Goal: Task Accomplishment & Management: Manage account settings

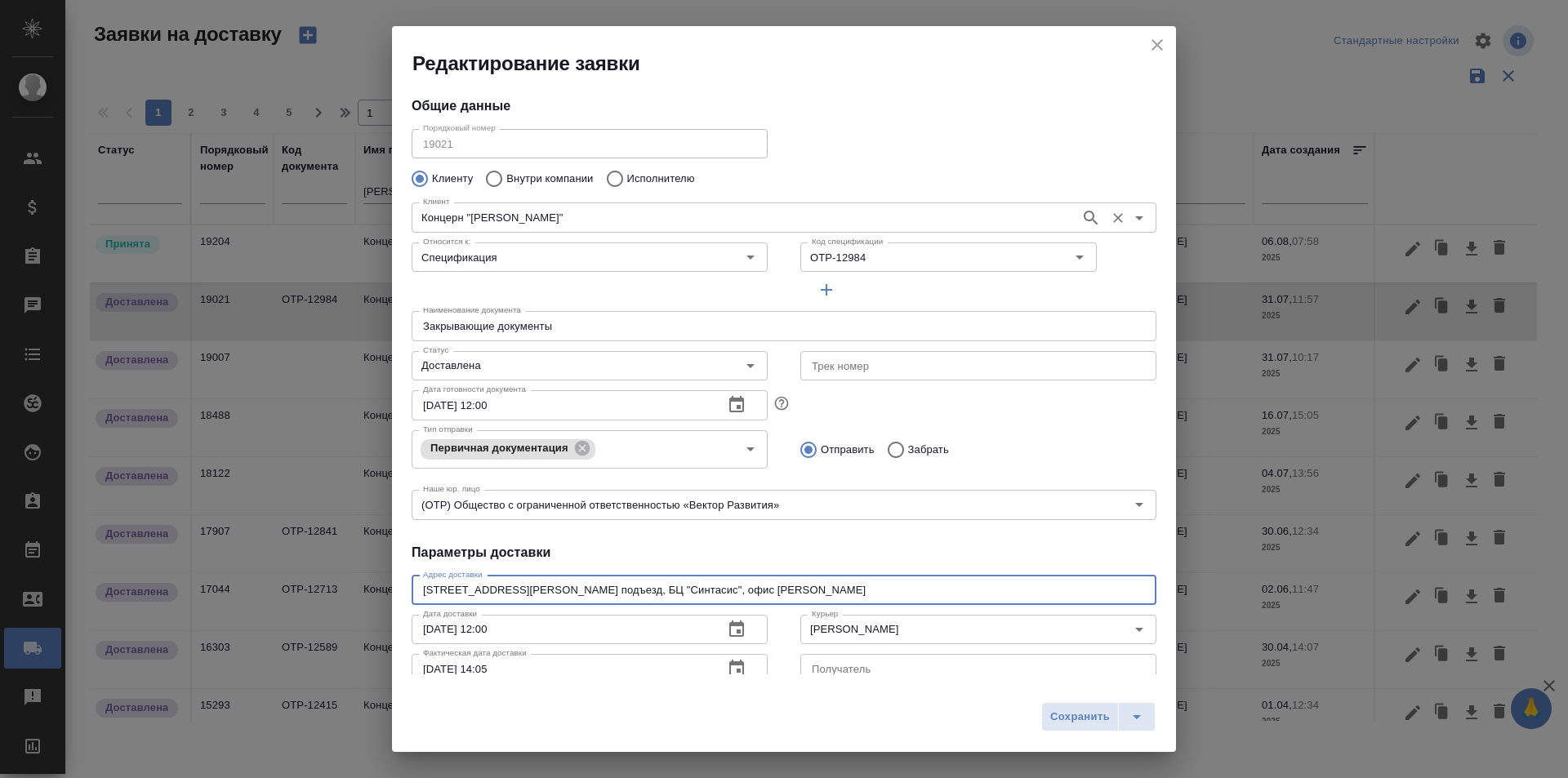
scroll to position [82, 0]
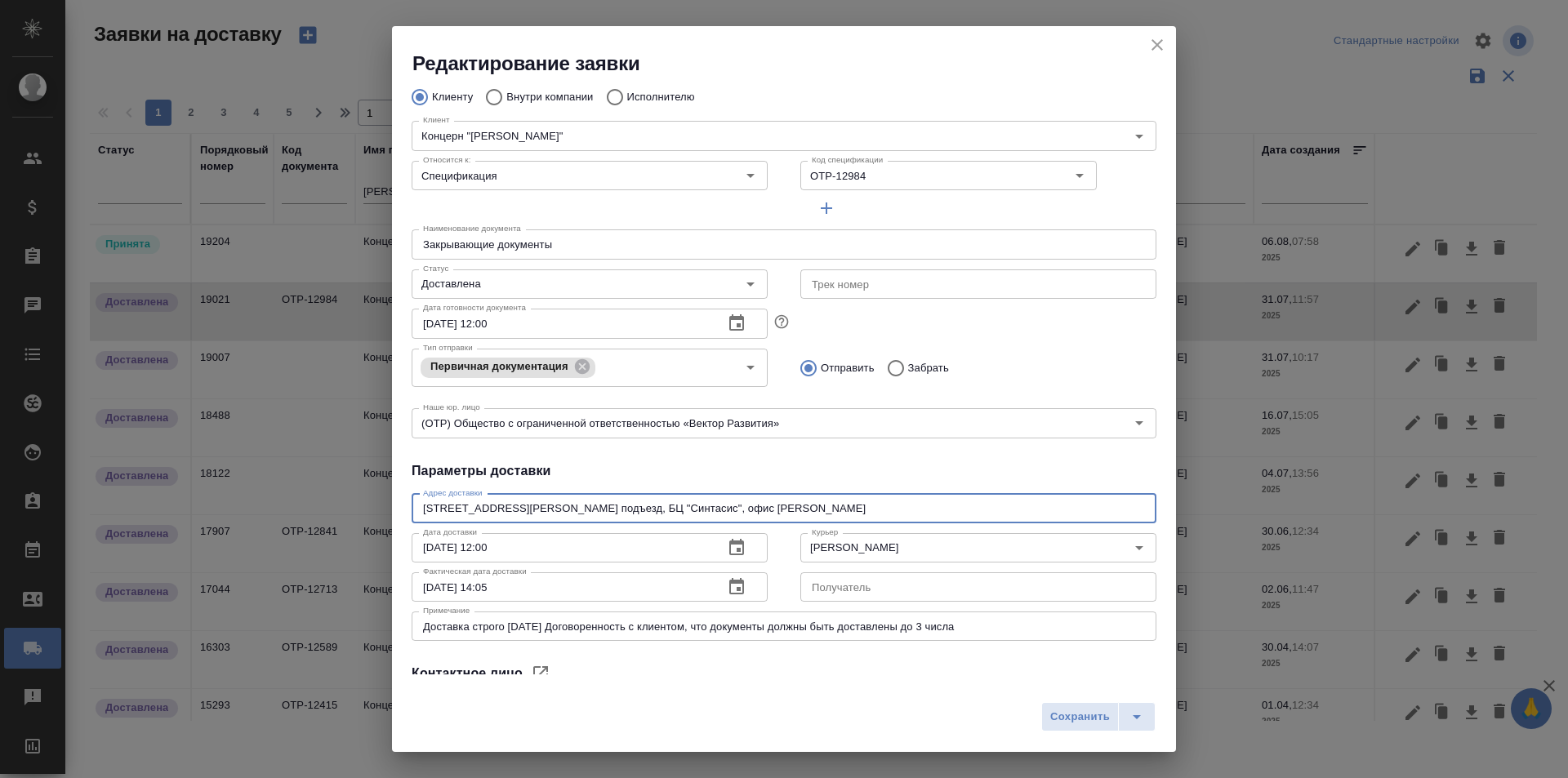
click at [1160, 39] on icon "close" at bounding box center [1157, 45] width 20 height 20
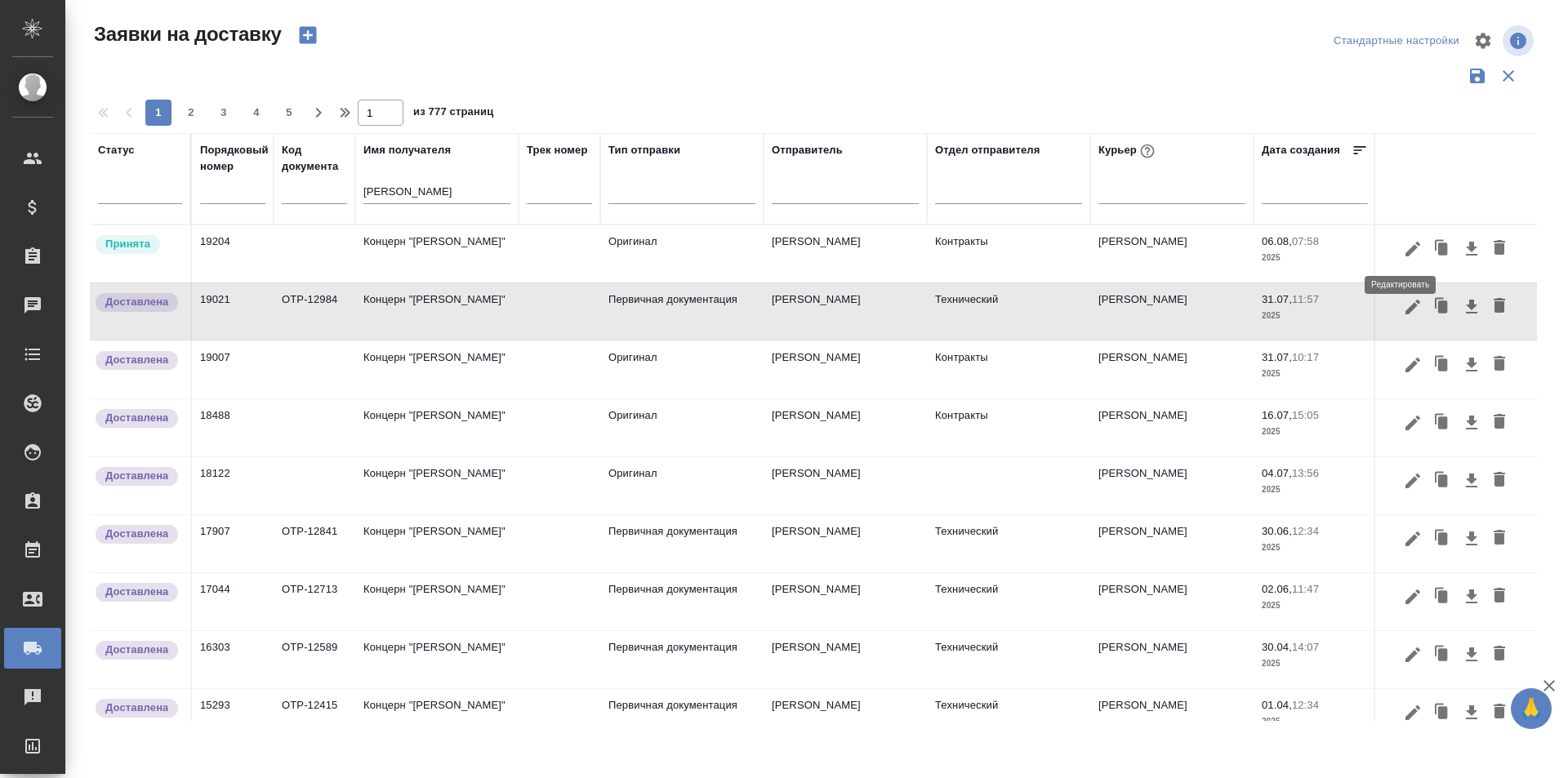
click at [1405, 256] on icon "button" at bounding box center [1413, 249] width 20 height 20
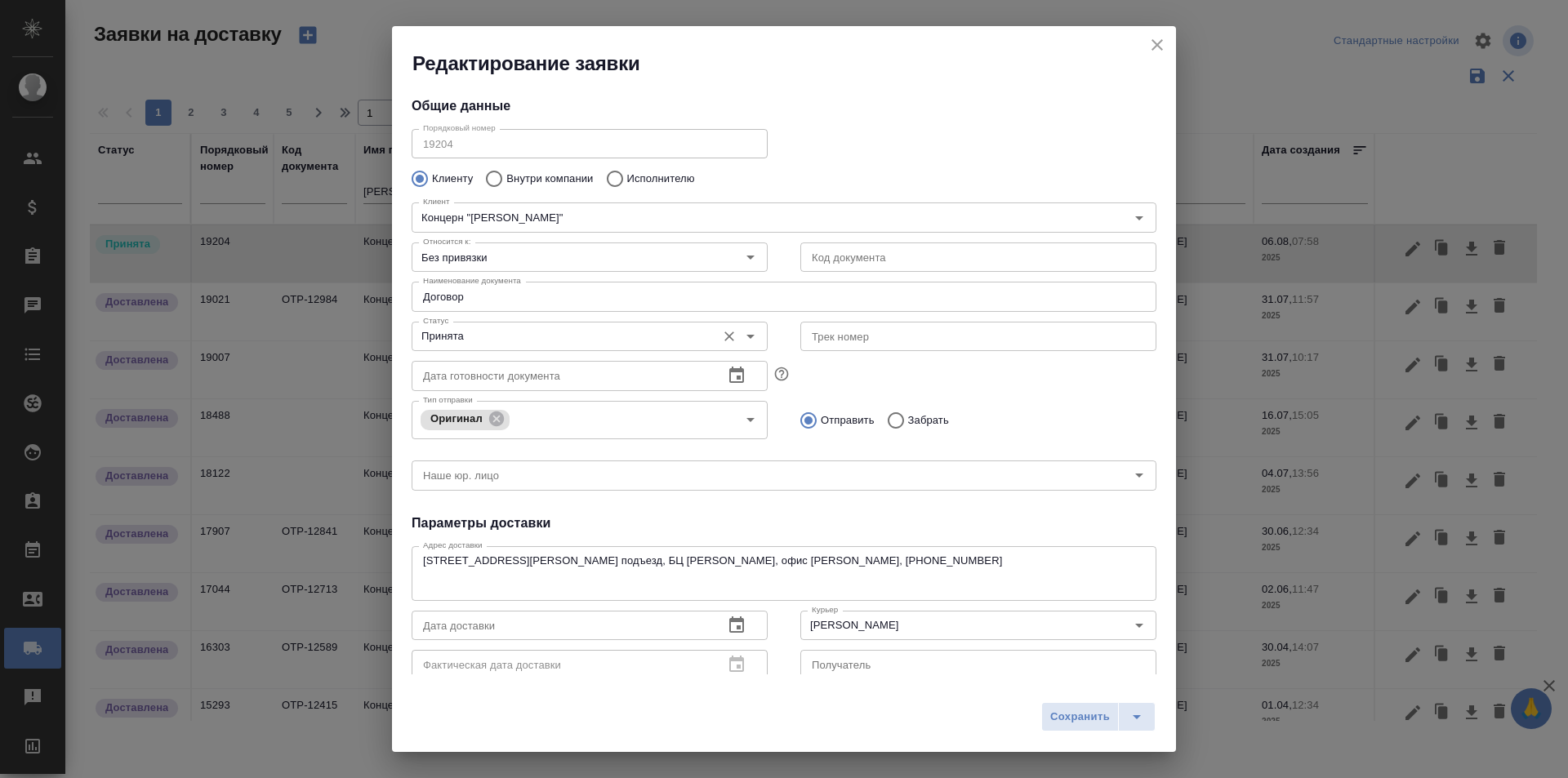
click at [503, 332] on input "Принята" at bounding box center [563, 336] width 292 height 20
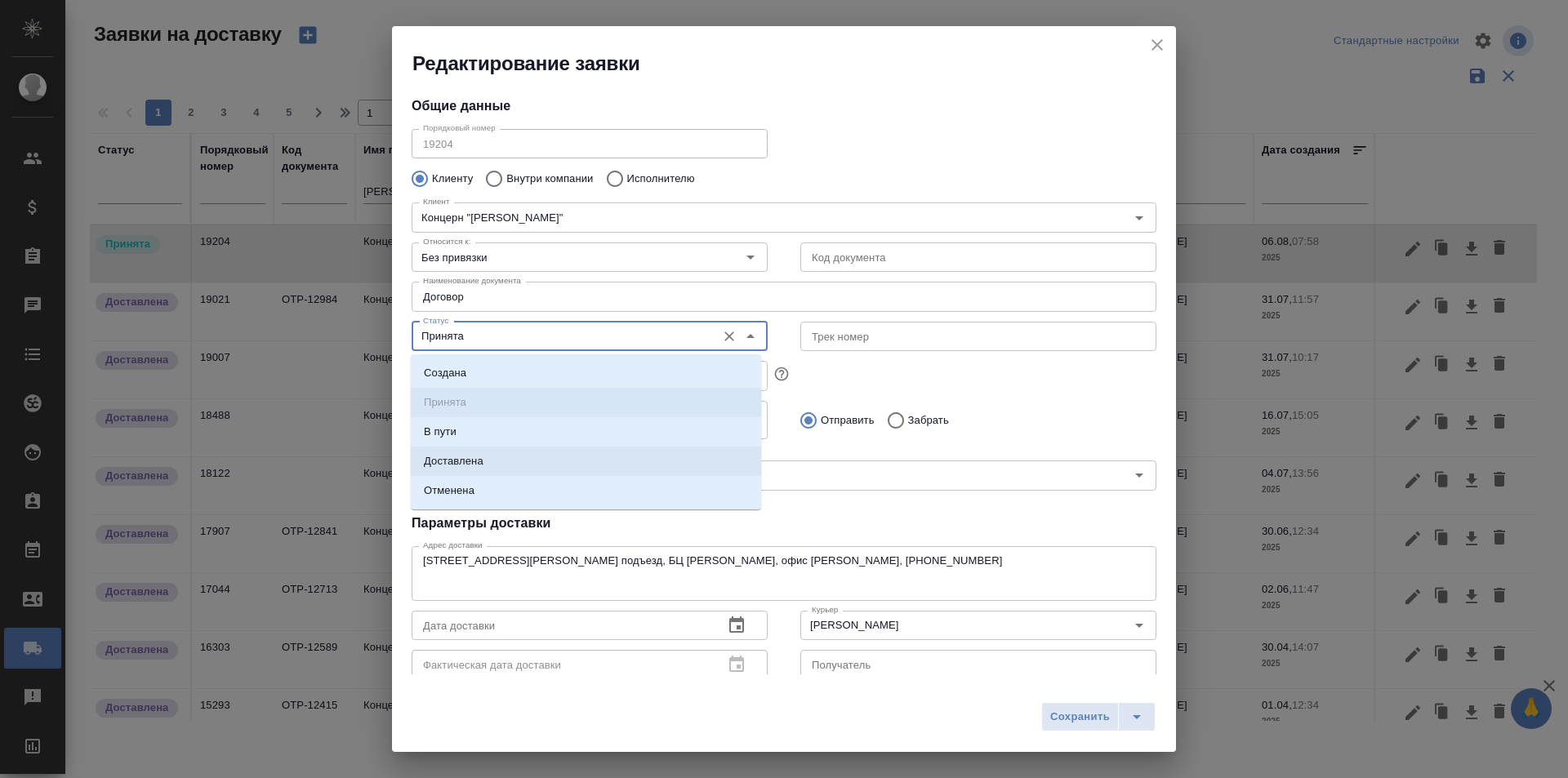
click at [480, 455] on p "Доставлена" at bounding box center [454, 462] width 60 height 16
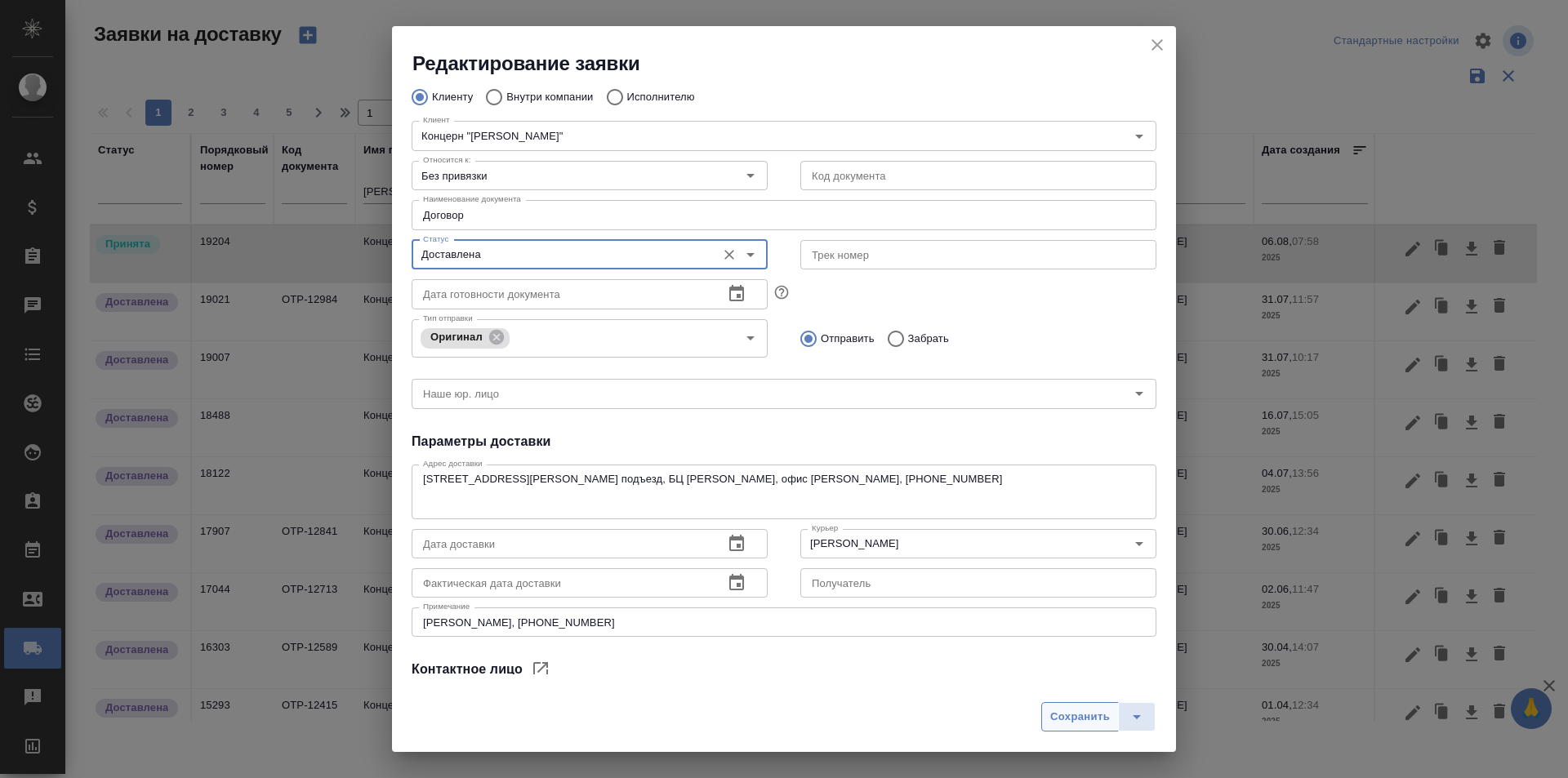
click at [1050, 713] on button "Сохранить" at bounding box center [1080, 717] width 78 height 30
type input "Принята"
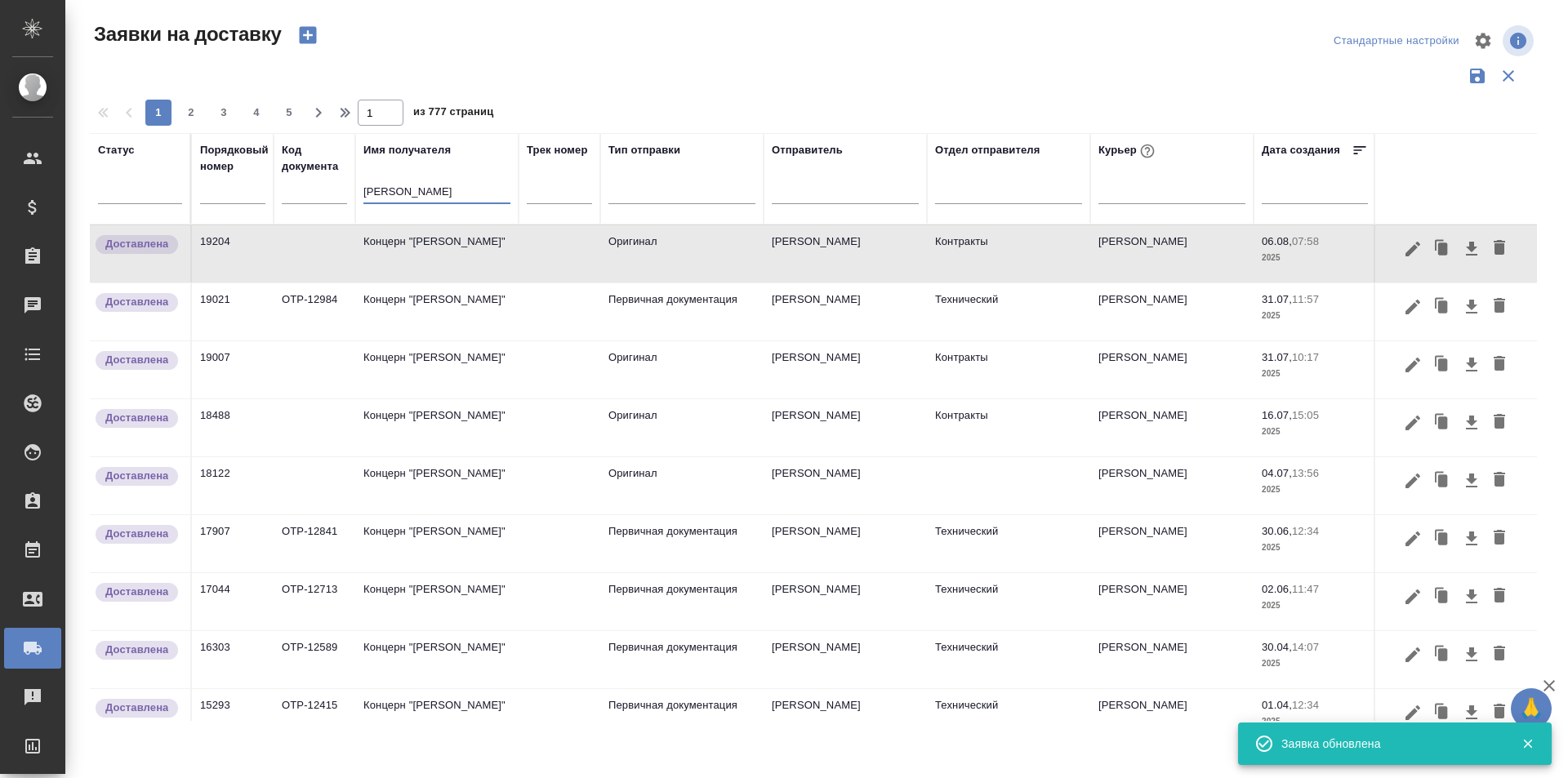
click at [450, 196] on input "[PERSON_NAME]" at bounding box center [436, 193] width 147 height 20
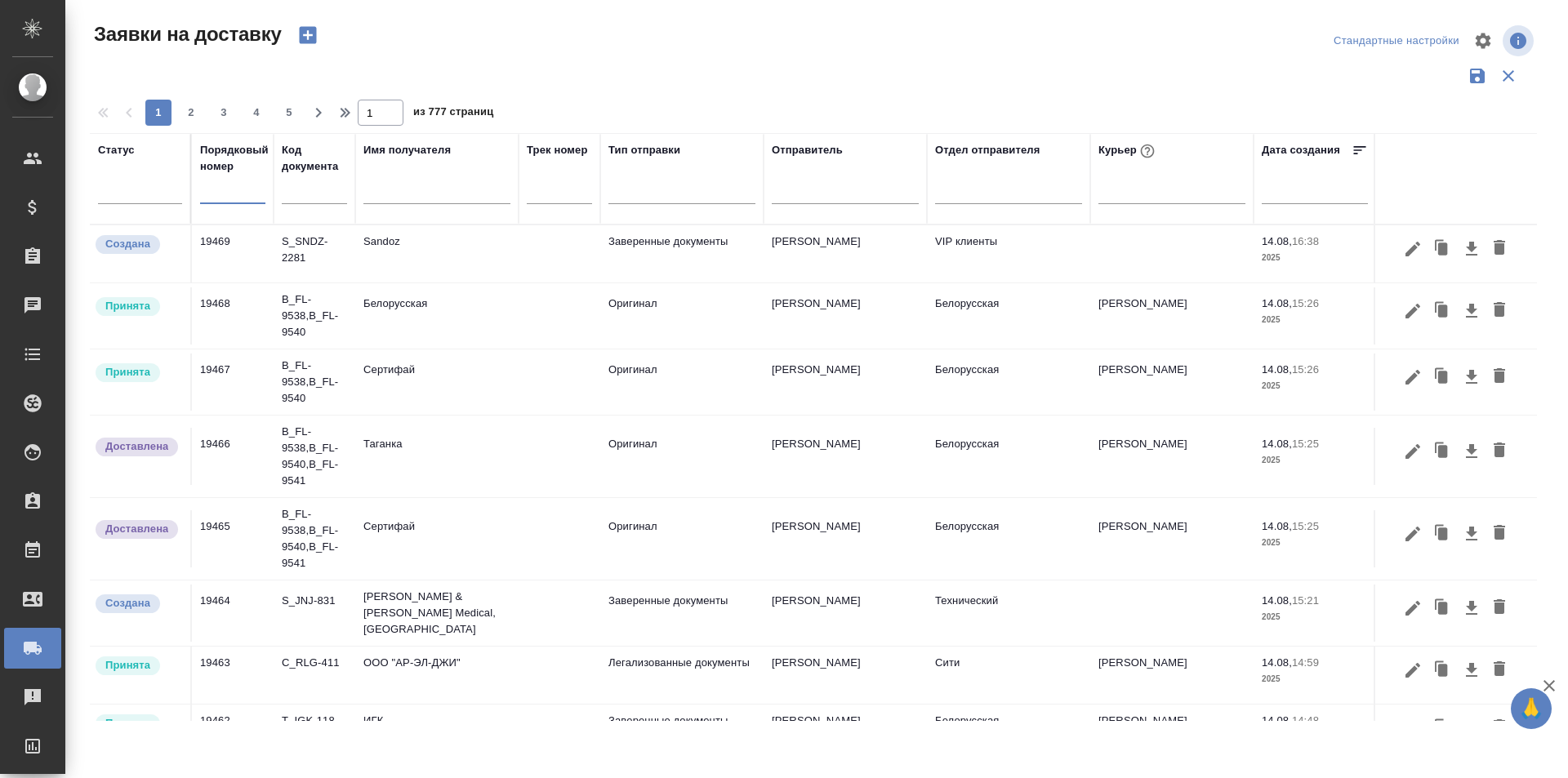
click at [234, 199] on input "text" at bounding box center [233, 192] width 66 height 23
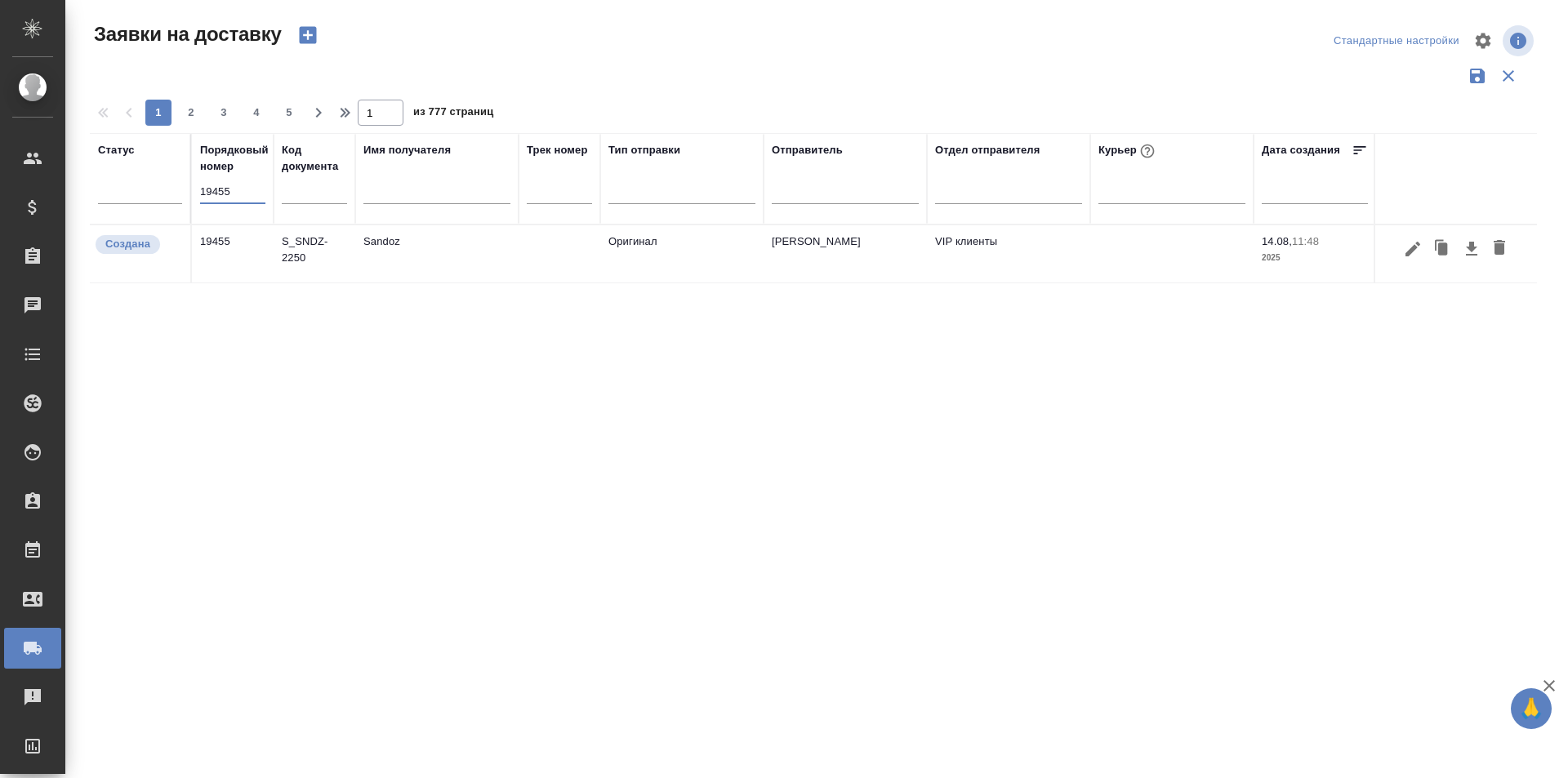
type input "19455"
click at [1274, 344] on div "Статус Порядковый номер 19455 Код документа Имя получателя Трек номер Тип отпра…" at bounding box center [814, 426] width 1447 height 588
click at [1404, 251] on icon "button" at bounding box center [1413, 249] width 20 height 20
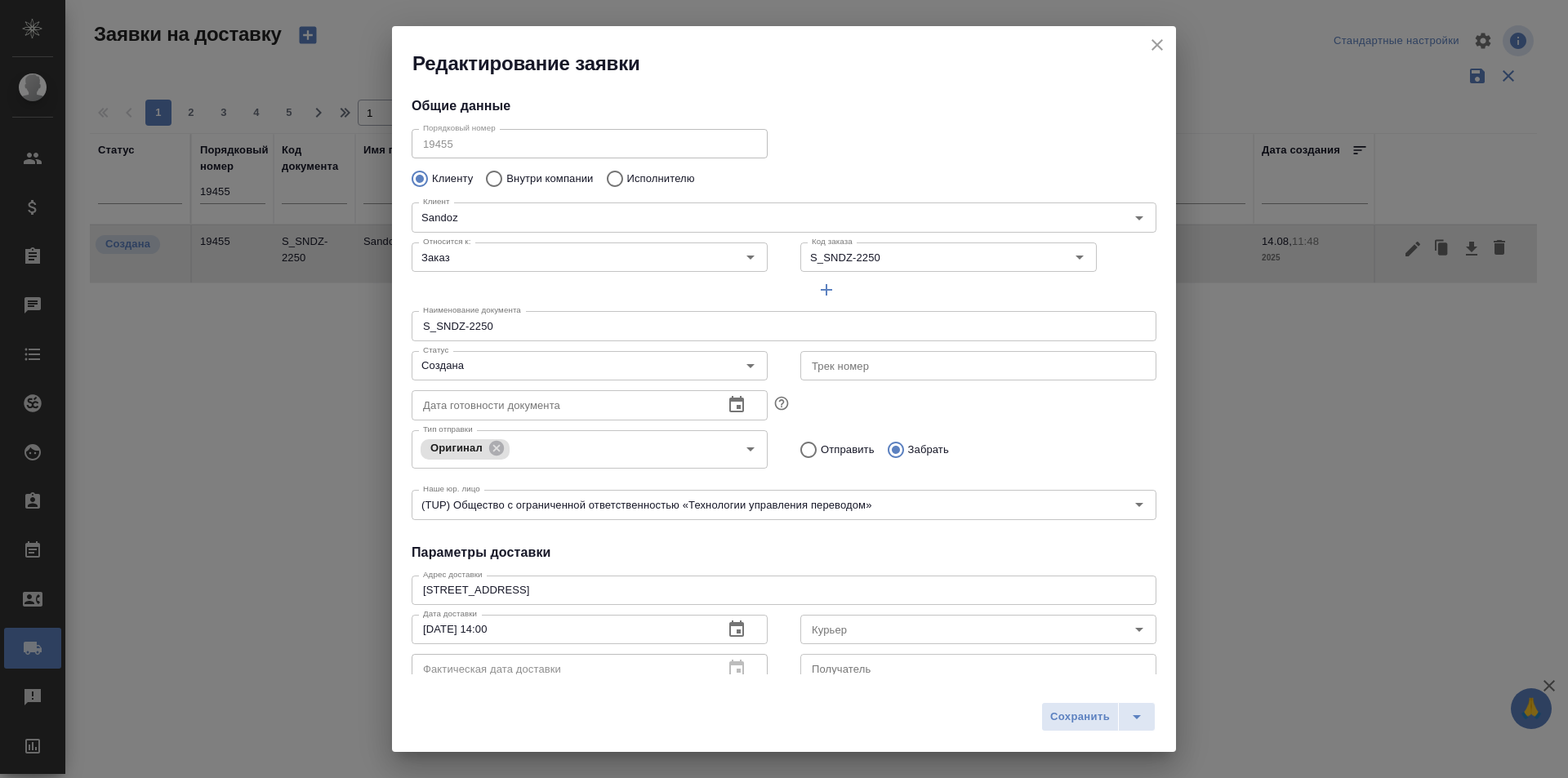
type input "[PERSON_NAME]"
click at [508, 374] on input "Создана" at bounding box center [563, 366] width 292 height 20
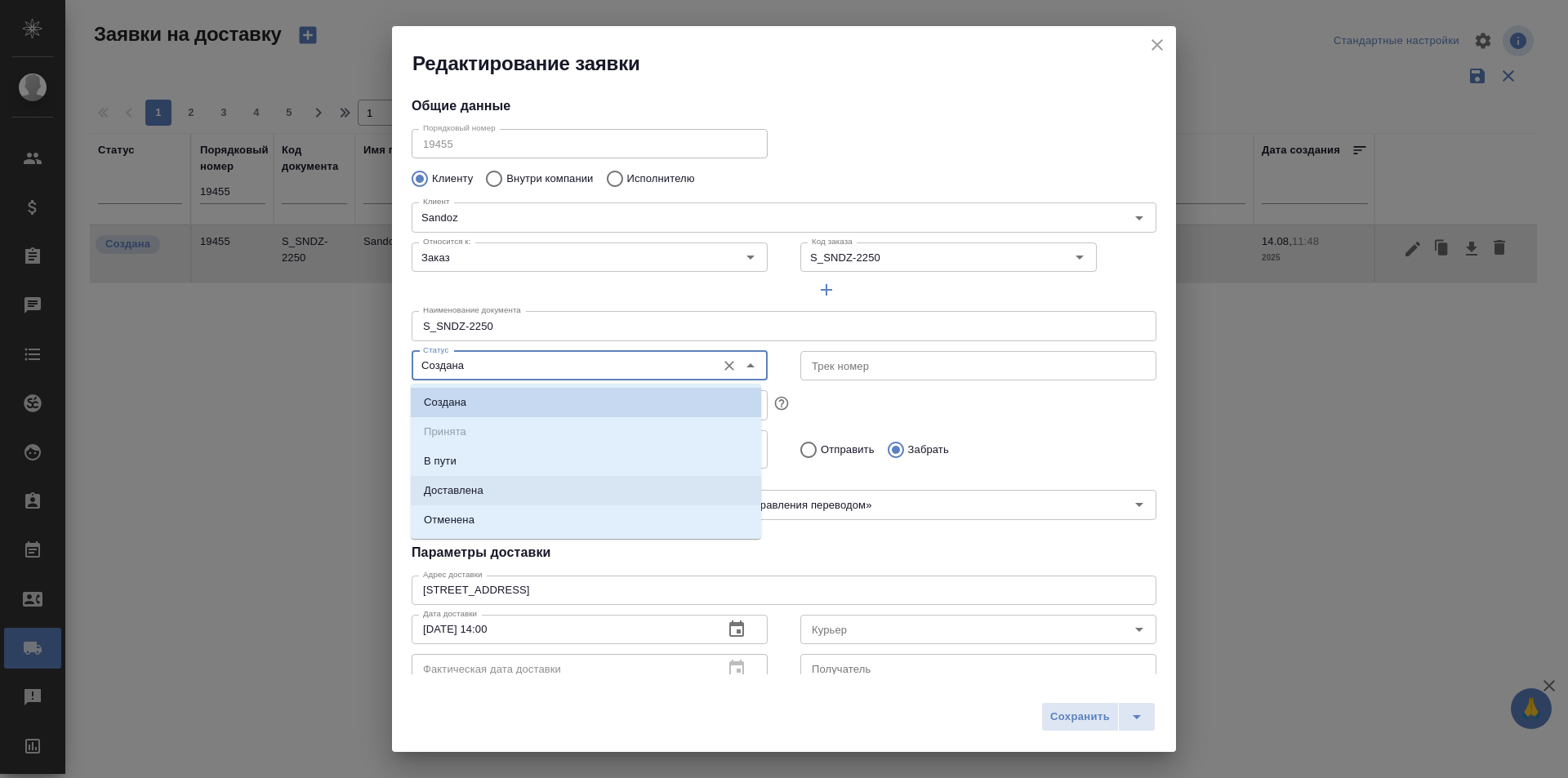
click at [476, 483] on p "Доставлена" at bounding box center [454, 491] width 60 height 16
type input "Доставлена"
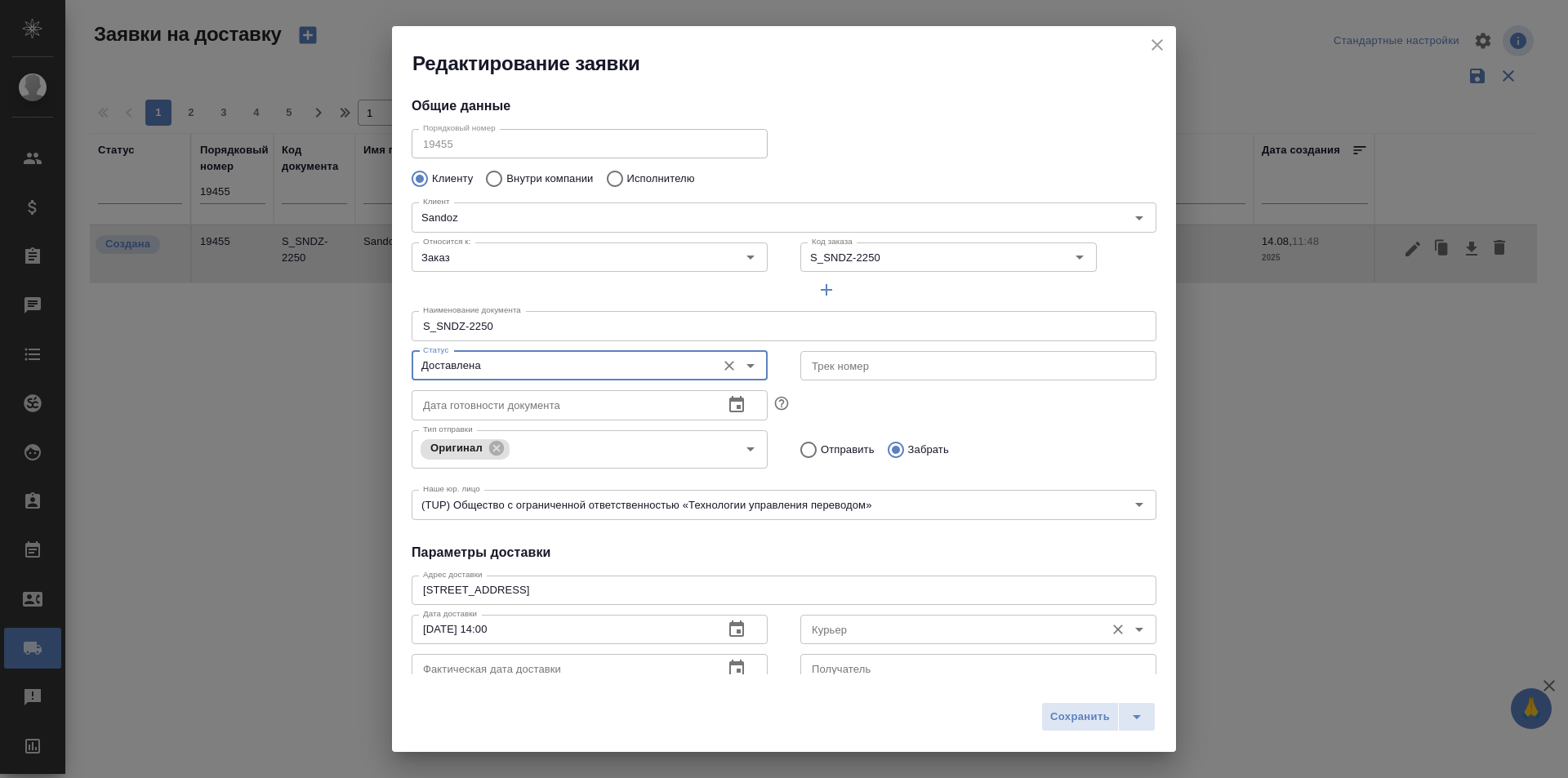
click at [825, 623] on input "Курьер" at bounding box center [951, 630] width 292 height 20
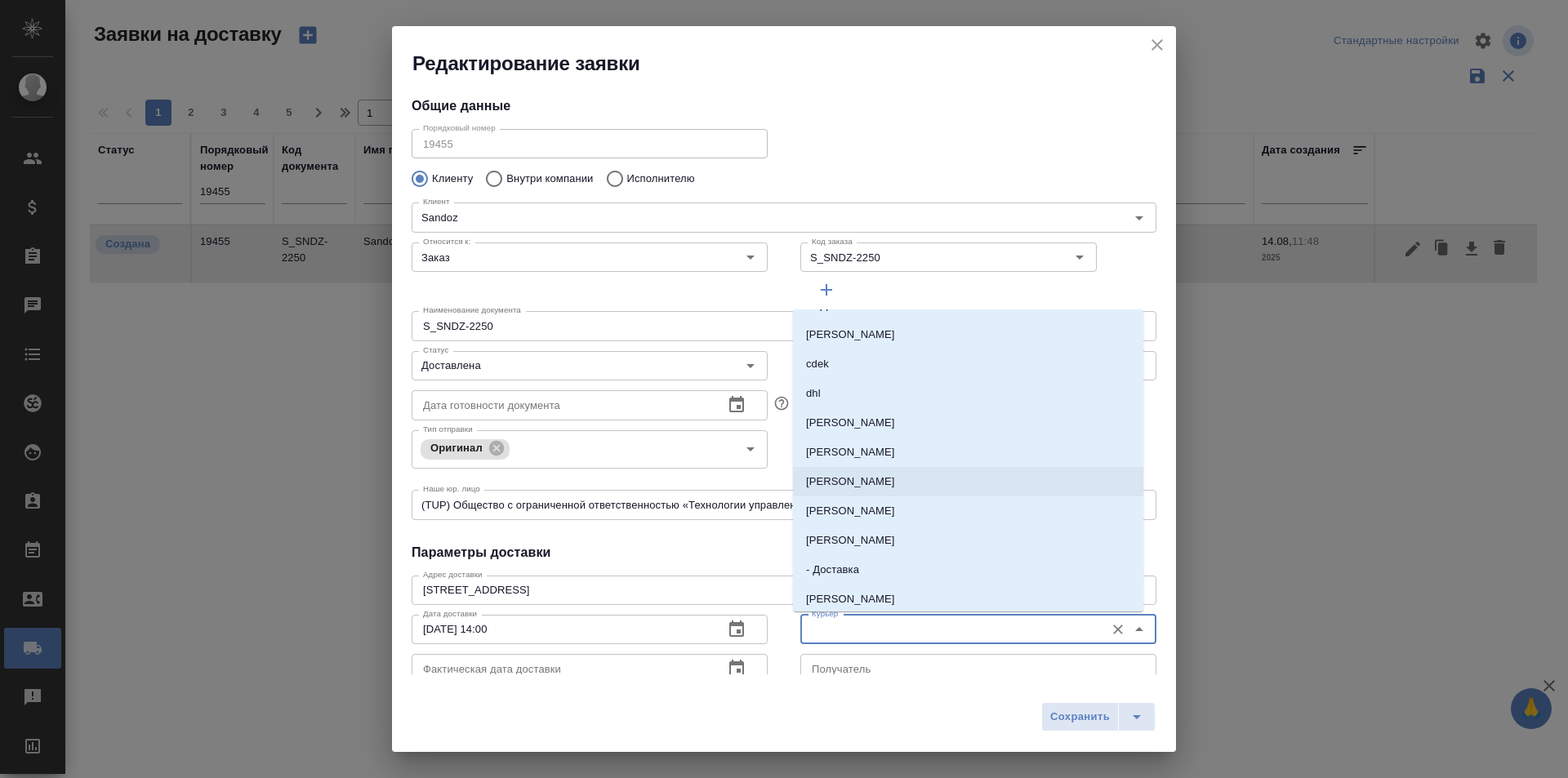
click at [909, 550] on li "[PERSON_NAME]" at bounding box center [968, 540] width 350 height 30
type input "[PERSON_NAME]"
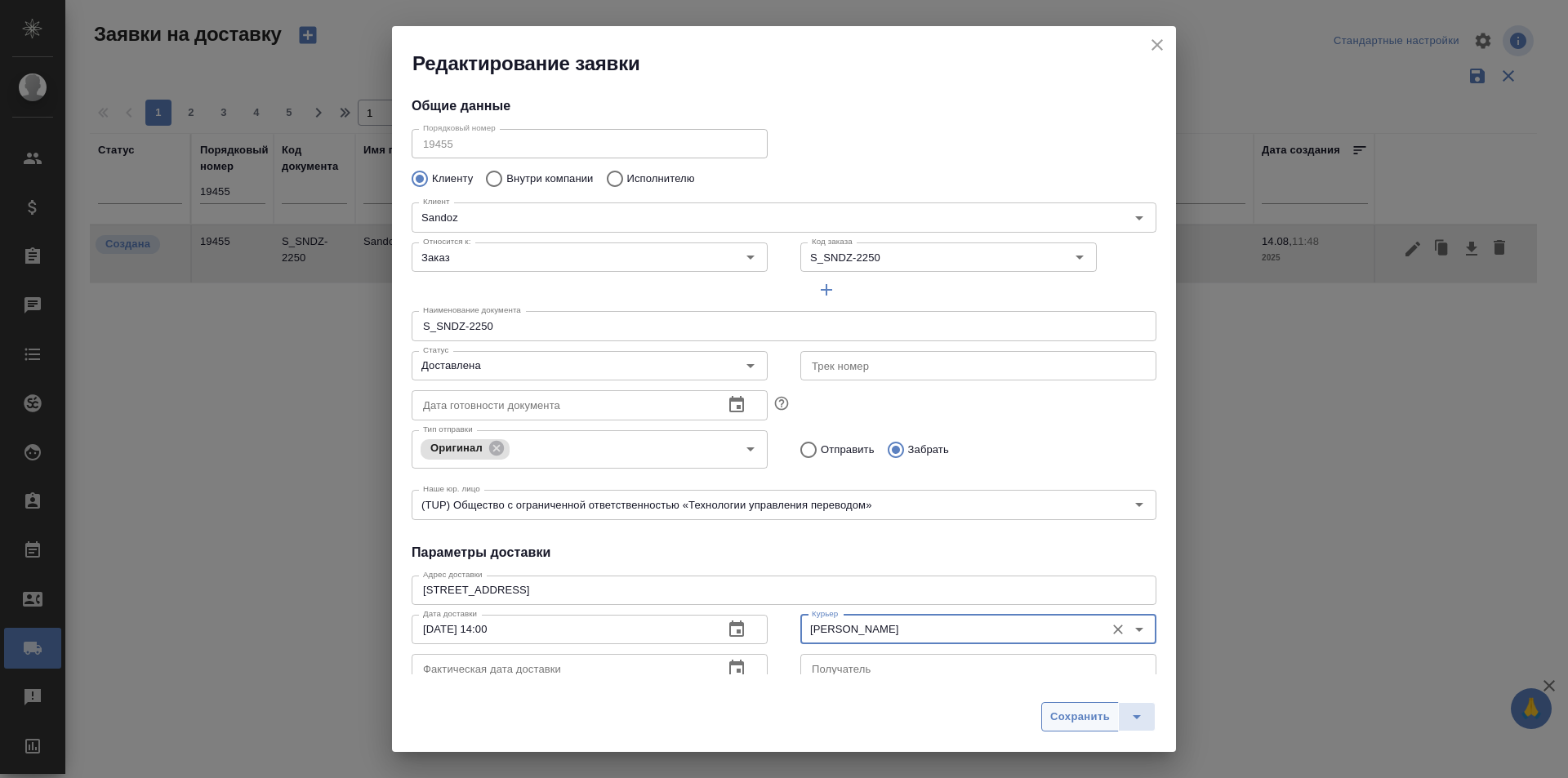
click at [1096, 729] on button "Сохранить" at bounding box center [1080, 717] width 78 height 30
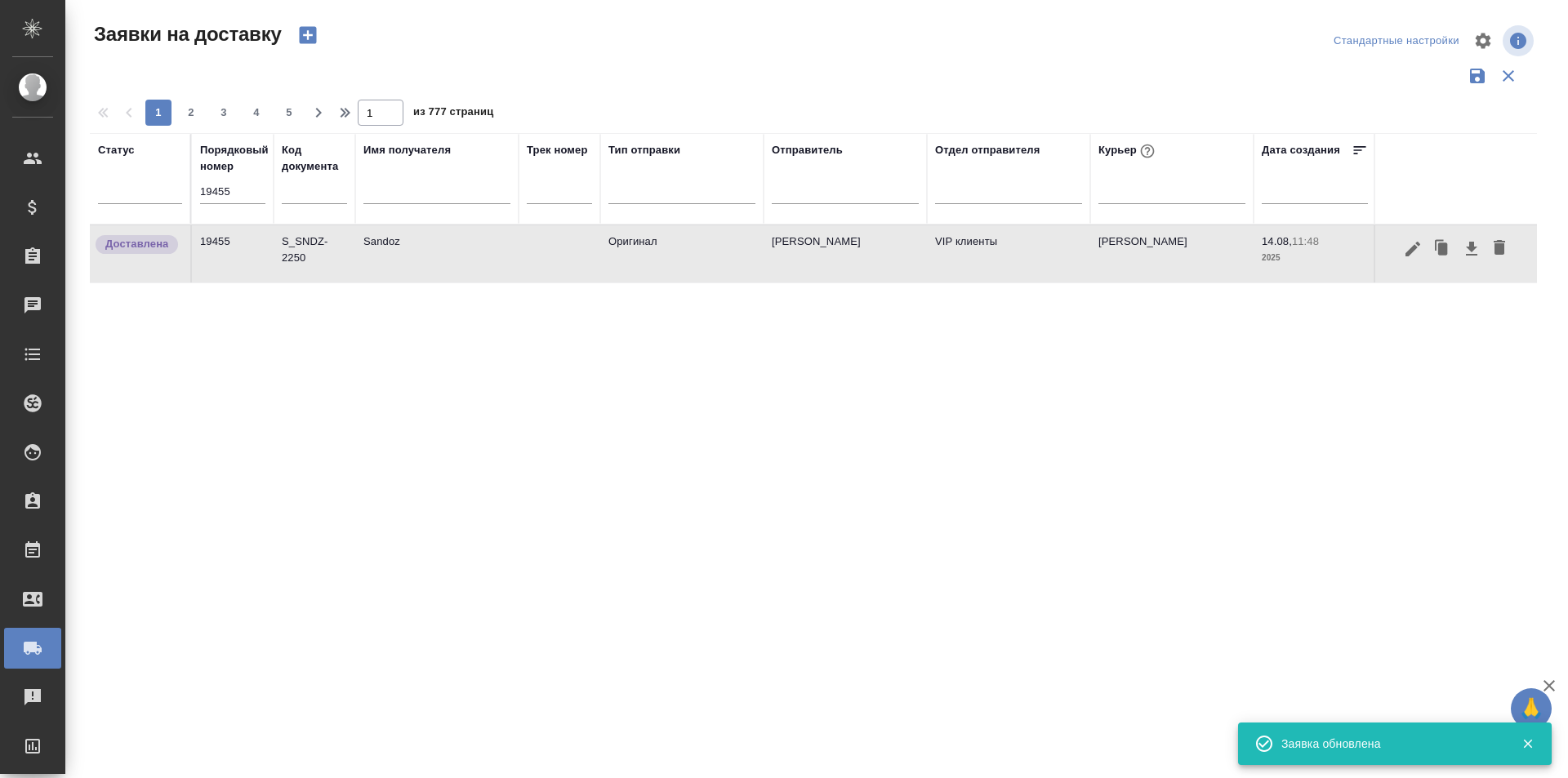
click at [960, 432] on div "Статус Порядковый номер 19455 Код документа Имя получателя Трек номер Тип отпра…" at bounding box center [814, 426] width 1447 height 588
click at [252, 198] on input "19455" at bounding box center [233, 192] width 66 height 23
paste input "text"
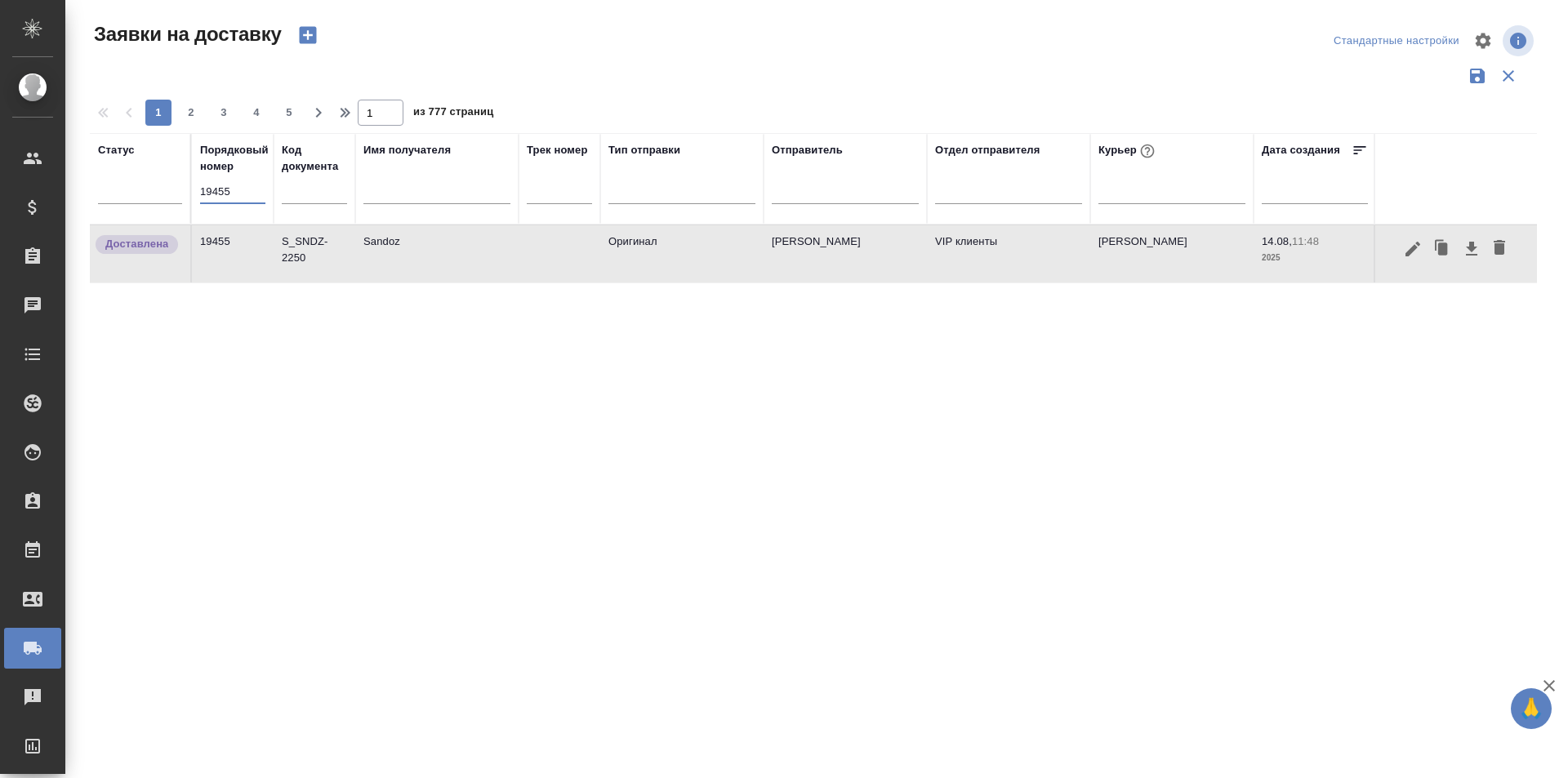
type input "19455"
